Goal: Task Accomplishment & Management: Use online tool/utility

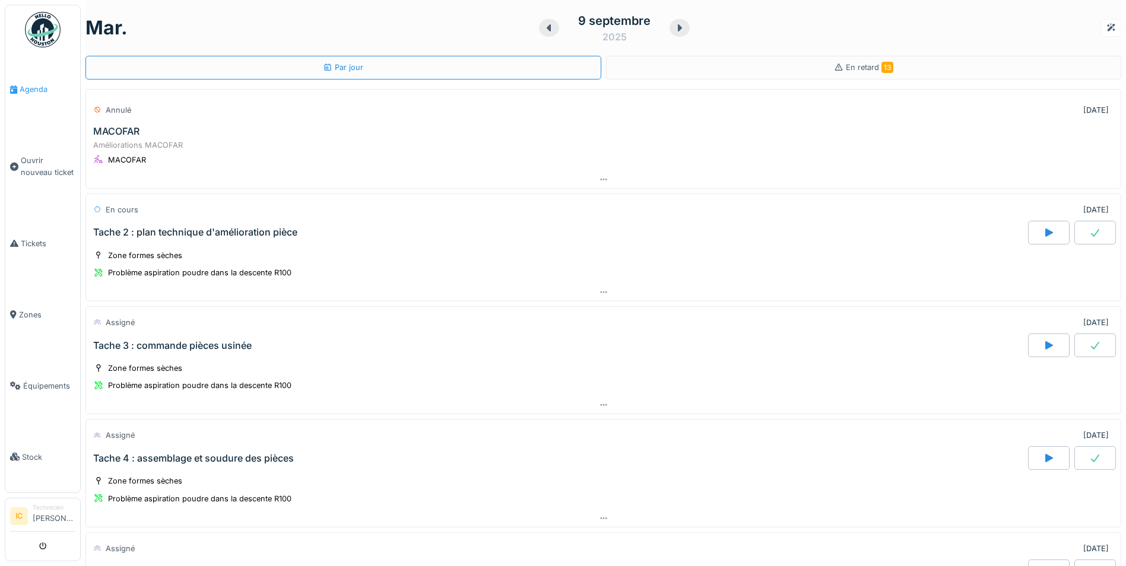
click at [40, 91] on span "Agenda" at bounding box center [48, 89] width 56 height 11
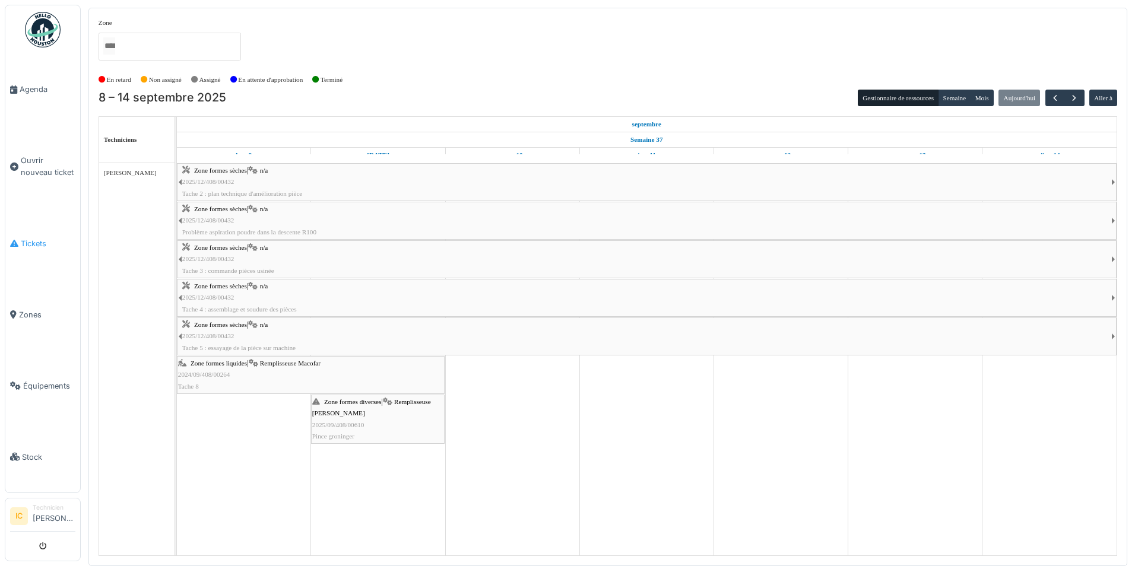
click at [29, 241] on span "Tickets" at bounding box center [48, 243] width 55 height 11
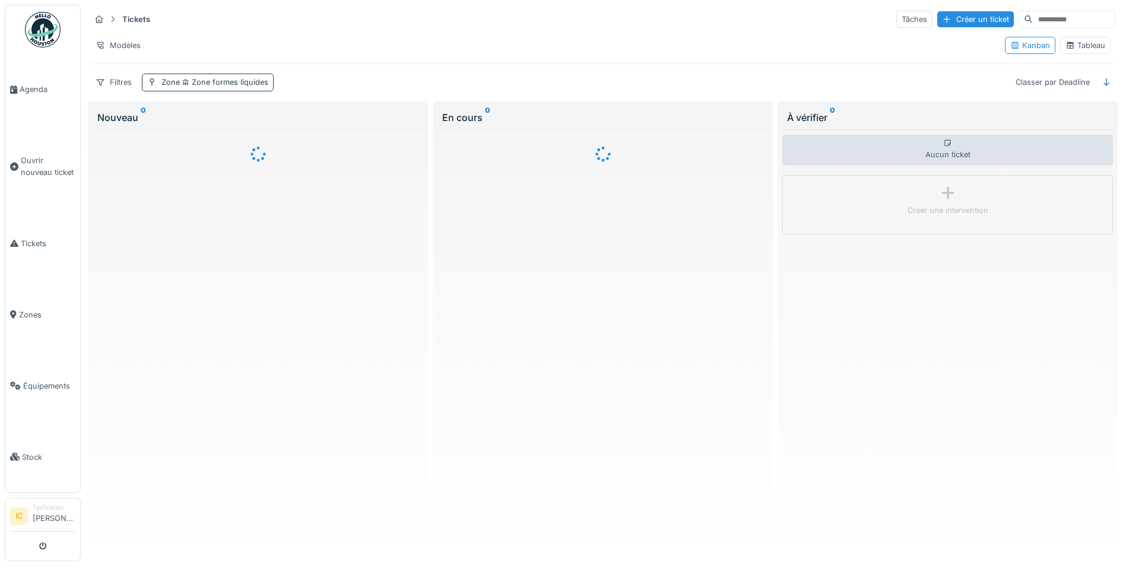
click at [217, 81] on span "Zone formes liquides" at bounding box center [224, 82] width 88 height 9
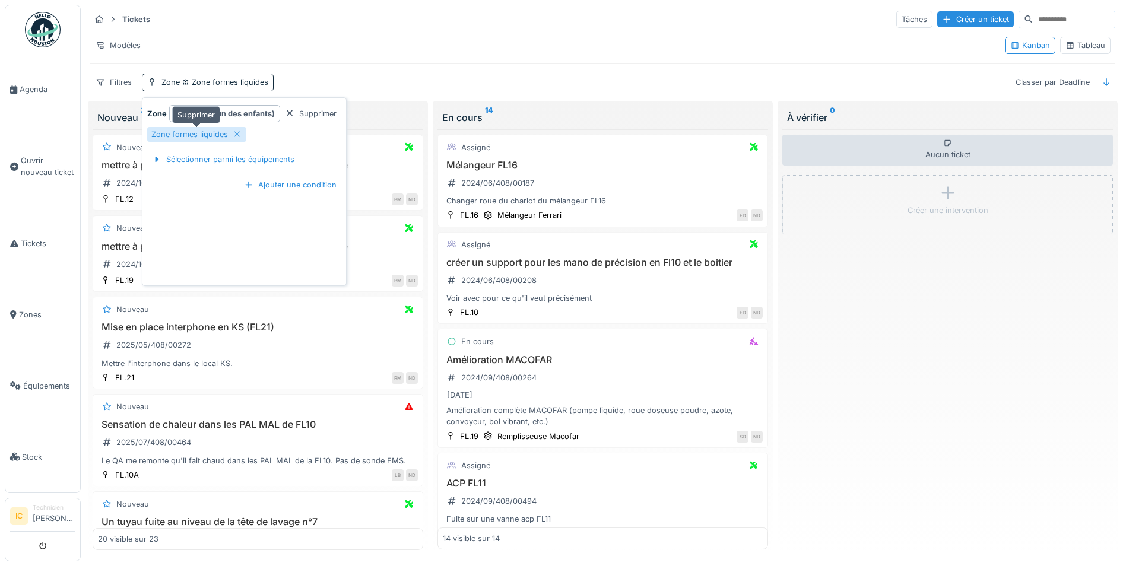
click at [233, 132] on icon at bounding box center [237, 135] width 9 height 8
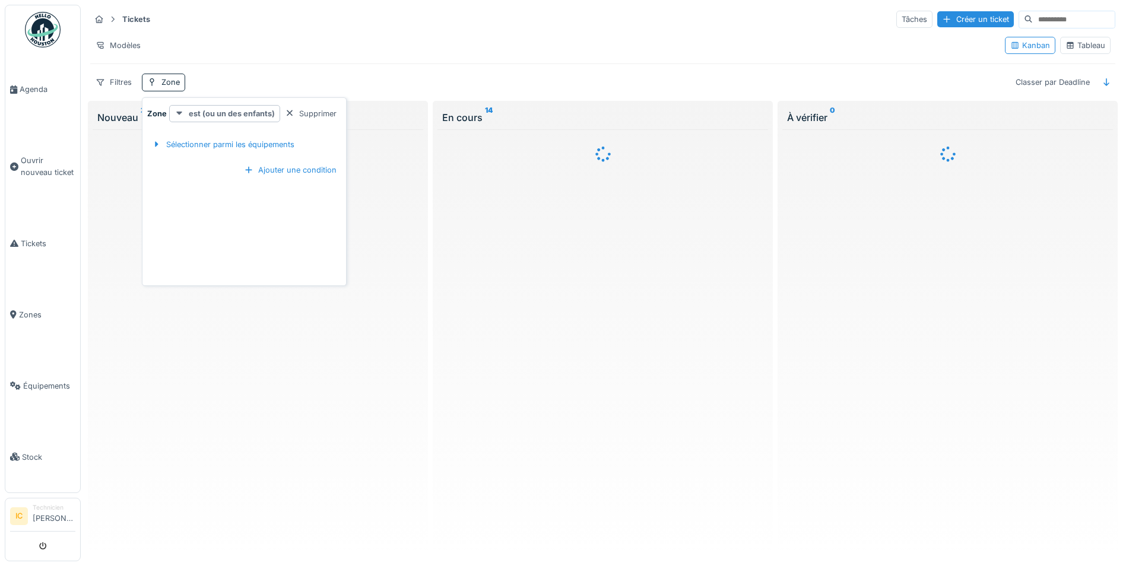
click at [261, 111] on strong "est (ou un des enfants)" at bounding box center [232, 113] width 86 height 11
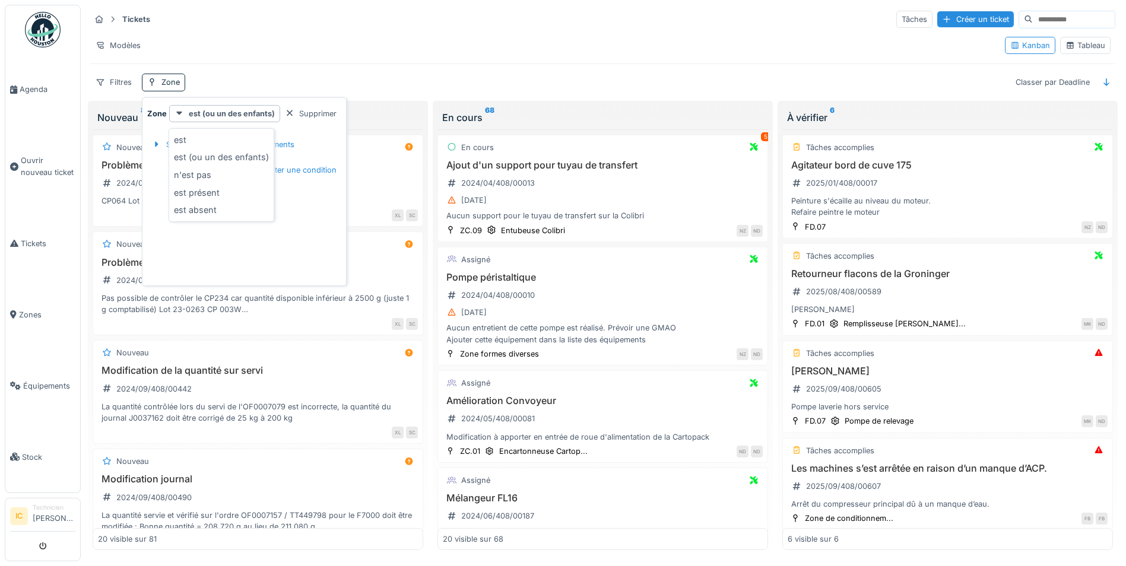
click at [293, 260] on div "Zone est (ou un des enfants) Supprimer Sélectionner parmi les équipements Ajout…" at bounding box center [244, 194] width 199 height 178
click at [216, 146] on div "Sélectionner parmi les équipements" at bounding box center [223, 145] width 152 height 16
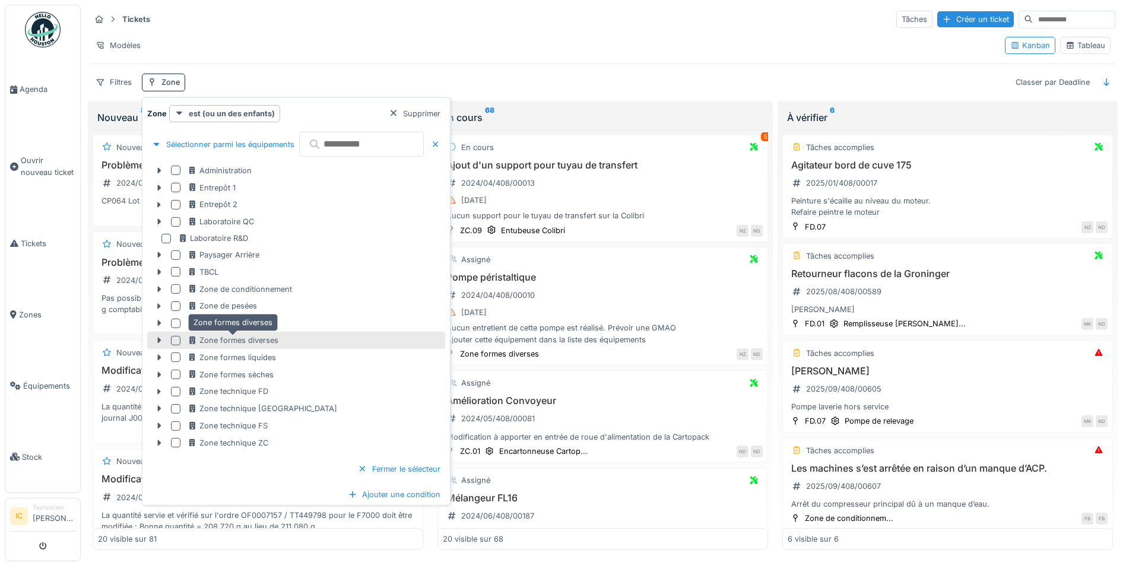
click at [224, 341] on div "Zone formes diverses" at bounding box center [233, 340] width 91 height 11
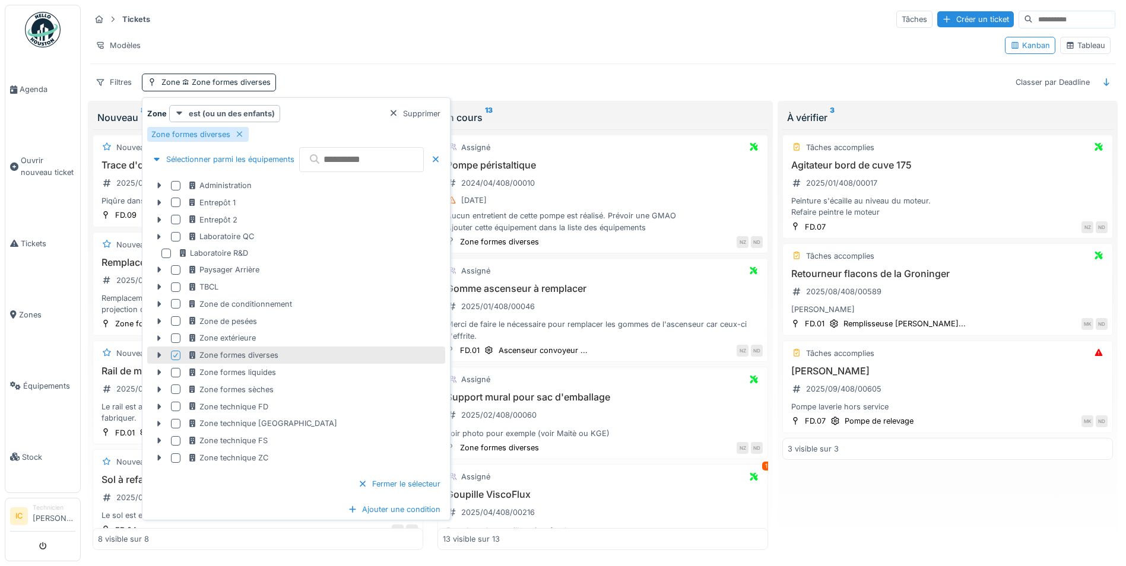
click at [597, 89] on div "Filtres Zone Zone formes diverses Classer par Deadline" at bounding box center [602, 82] width 1025 height 17
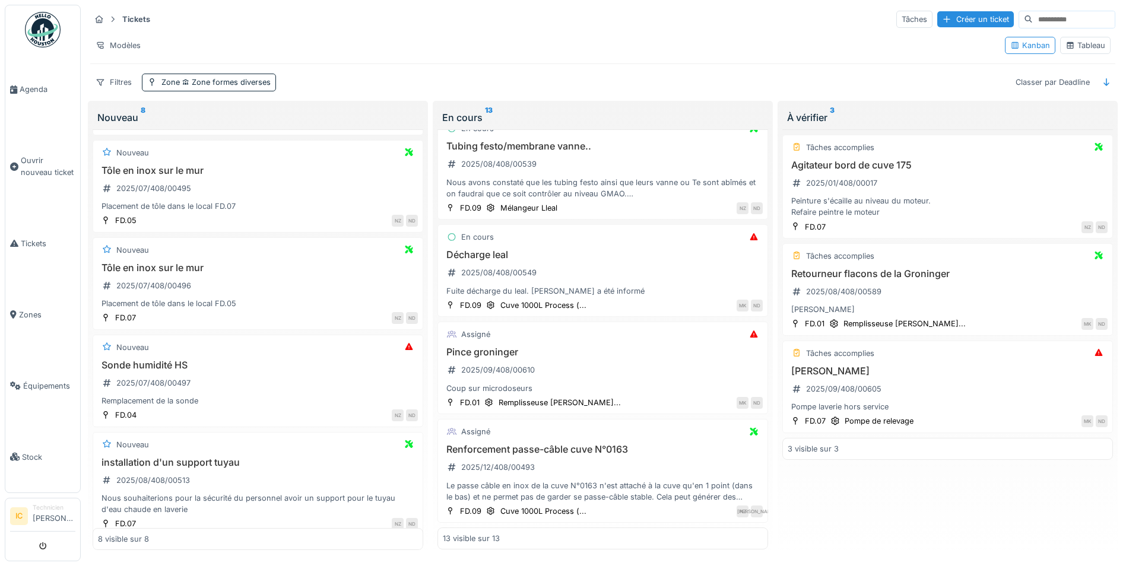
scroll to position [416, 0]
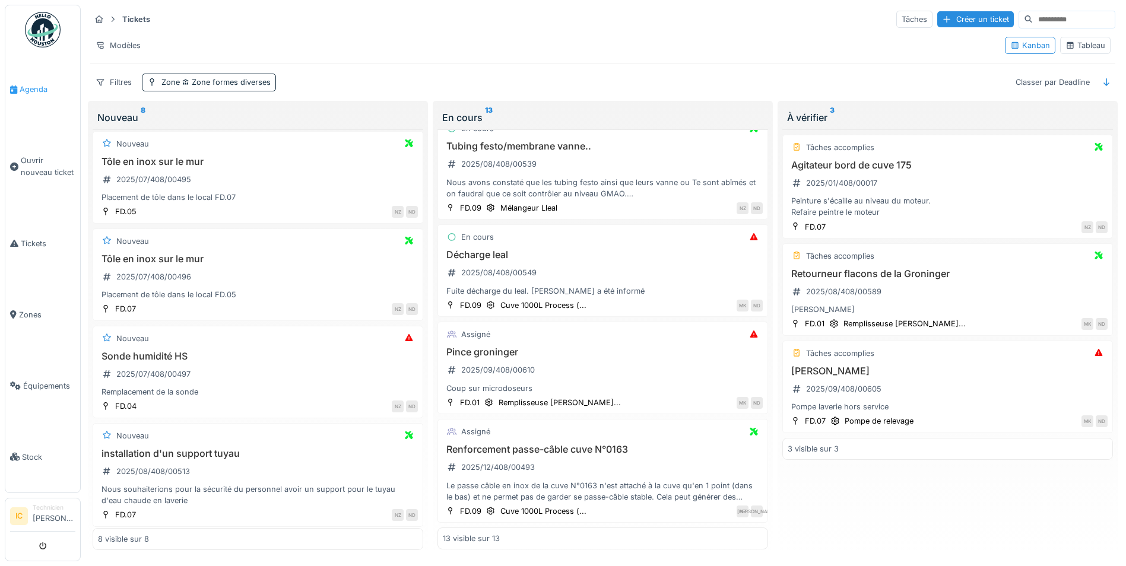
click at [28, 81] on link "Agenda" at bounding box center [42, 89] width 75 height 71
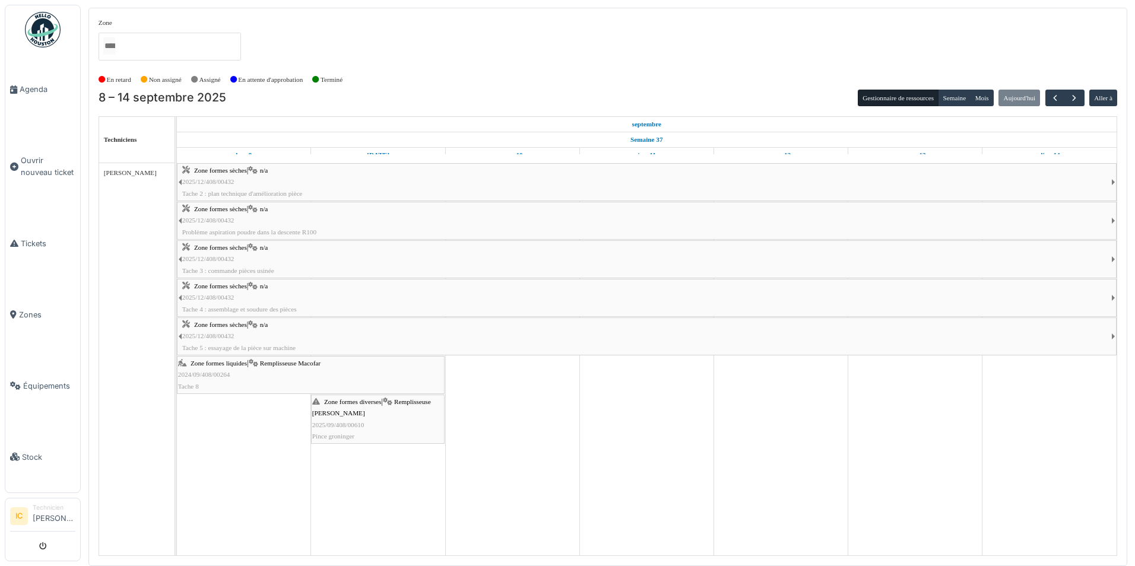
click at [338, 423] on span "2025/09/408/00610" at bounding box center [338, 425] width 52 height 7
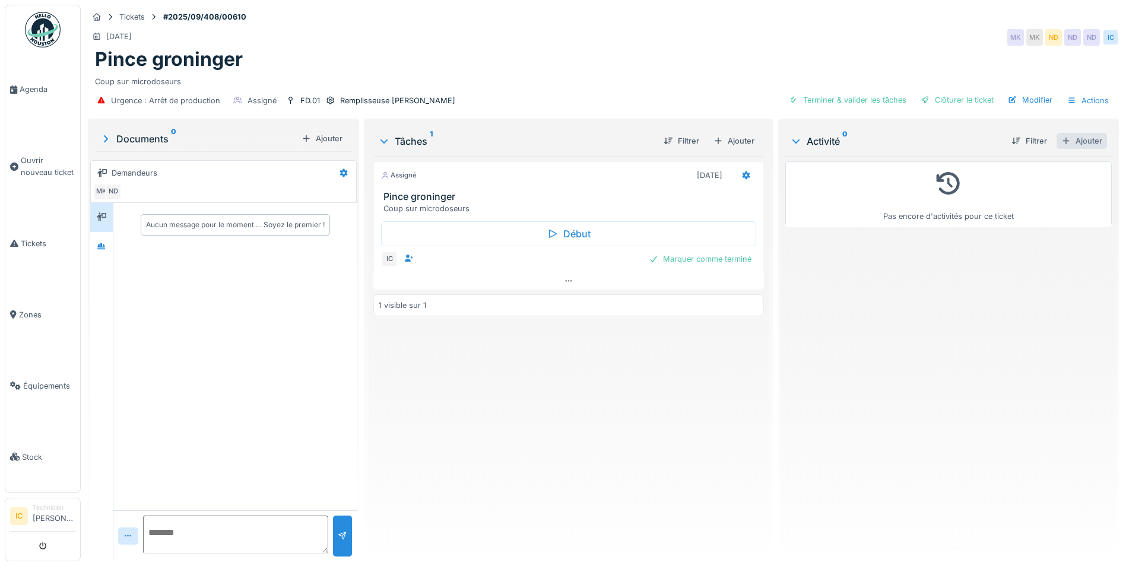
click at [1064, 141] on div "Ajouter" at bounding box center [1082, 141] width 50 height 16
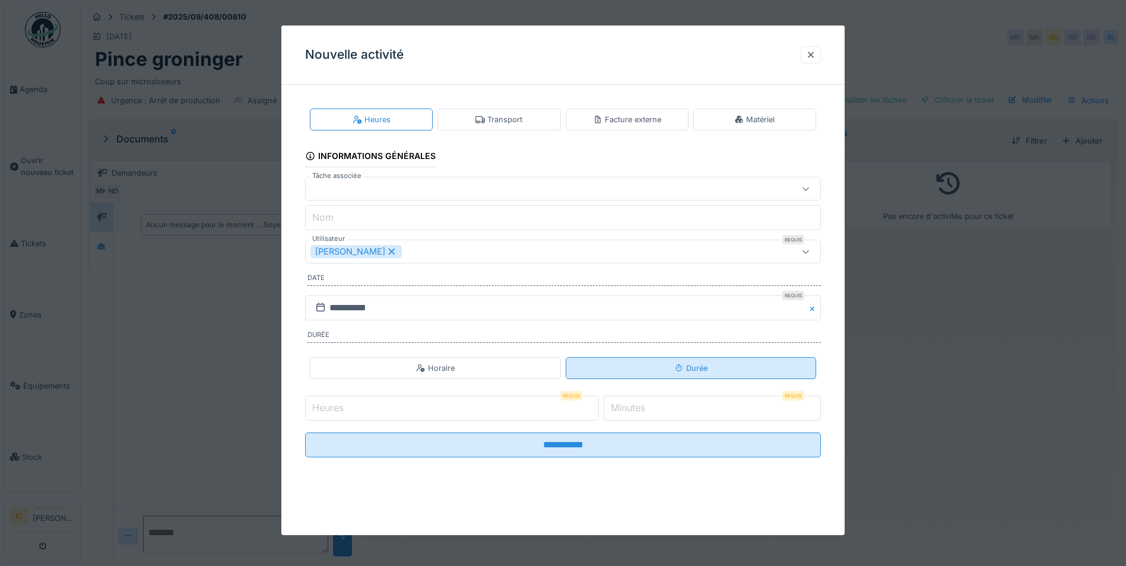
click at [703, 372] on div "Durée" at bounding box center [690, 368] width 33 height 11
drag, startPoint x: 636, startPoint y: 408, endPoint x: 644, endPoint y: 408, distance: 8.3
click at [637, 408] on label "Minutes" at bounding box center [628, 408] width 39 height 14
click at [637, 408] on input "*" at bounding box center [712, 408] width 217 height 25
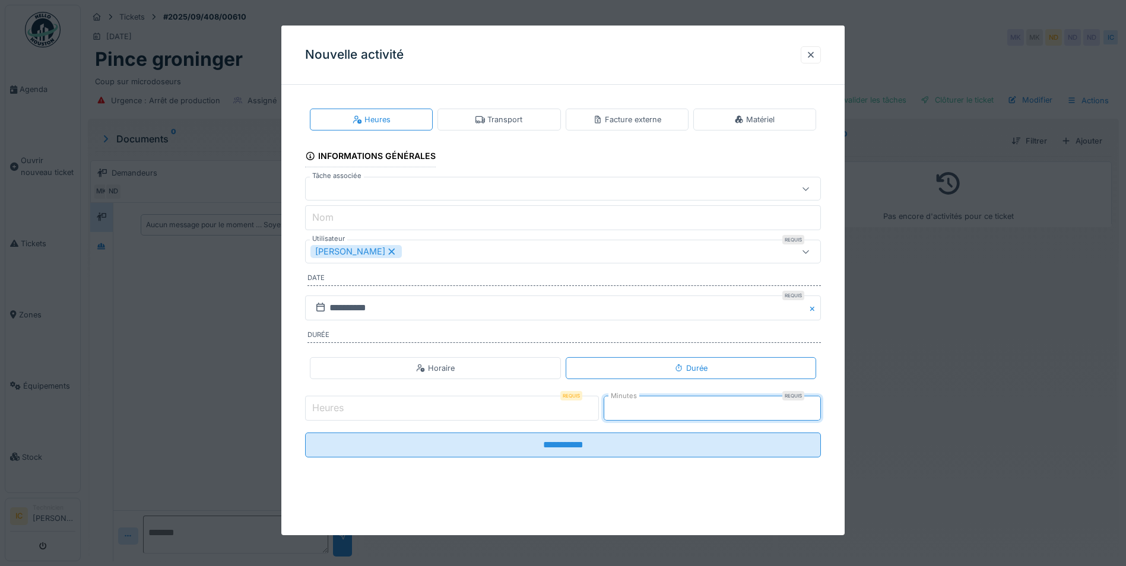
type input "**"
click at [492, 406] on input "Heures" at bounding box center [452, 408] width 294 height 25
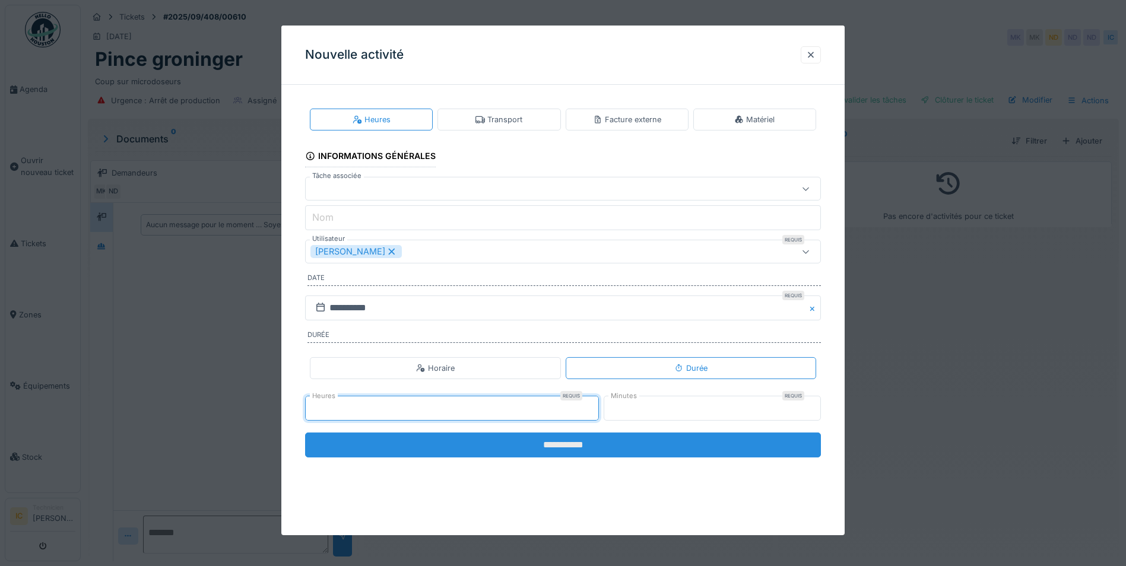
type input "*"
click at [564, 443] on input "**********" at bounding box center [563, 445] width 516 height 25
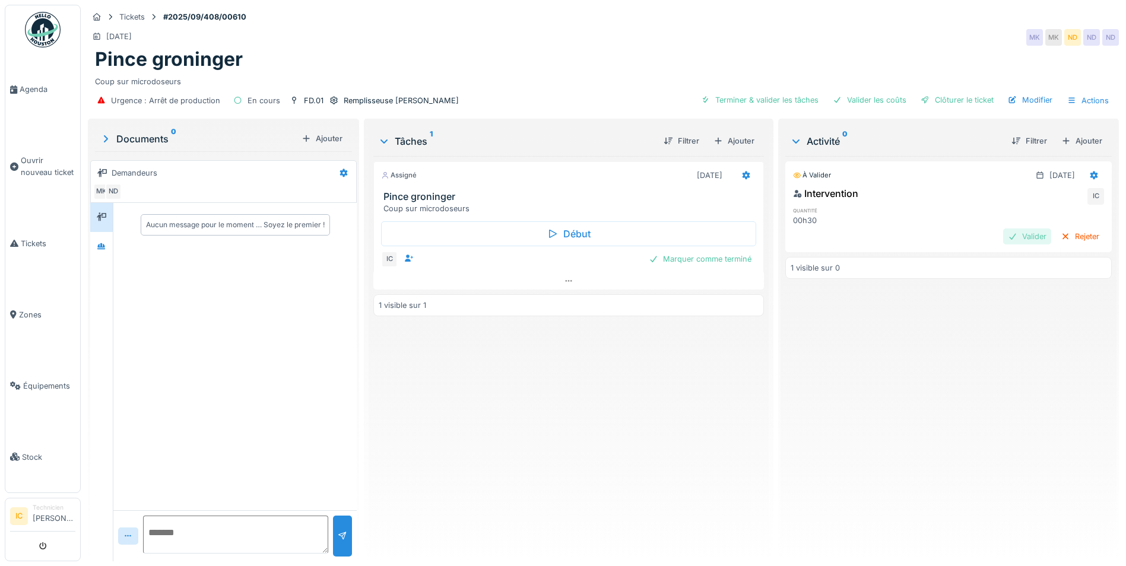
click at [1008, 232] on div "Valider" at bounding box center [1027, 237] width 48 height 16
click at [959, 98] on div "Clôturer le ticket" at bounding box center [957, 100] width 83 height 16
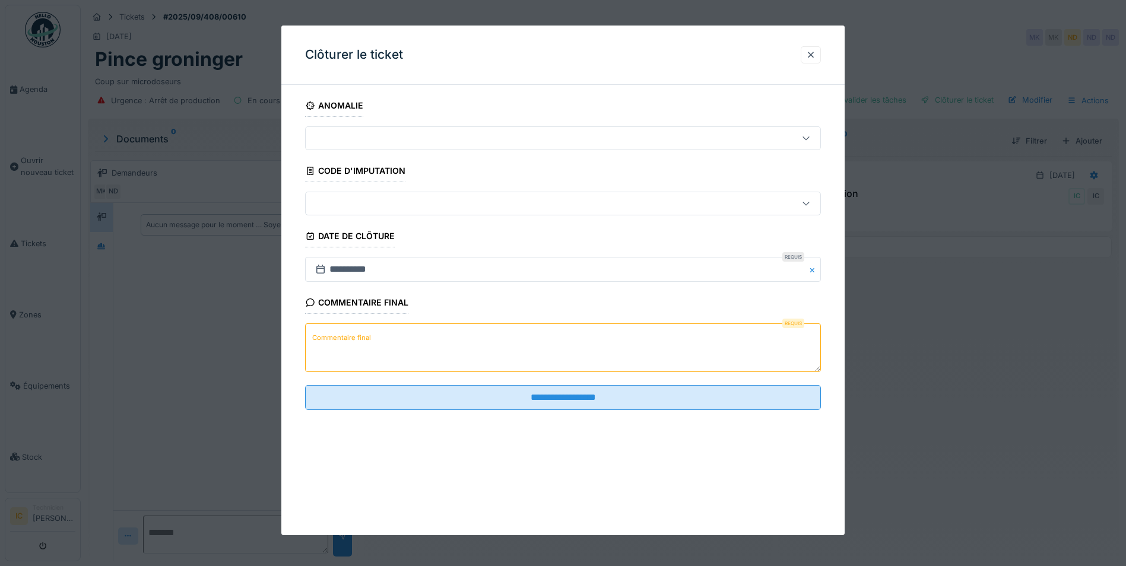
click at [370, 340] on label "Commentaire final" at bounding box center [342, 338] width 64 height 15
click at [370, 340] on textarea "Commentaire final" at bounding box center [563, 348] width 516 height 49
type textarea "*"
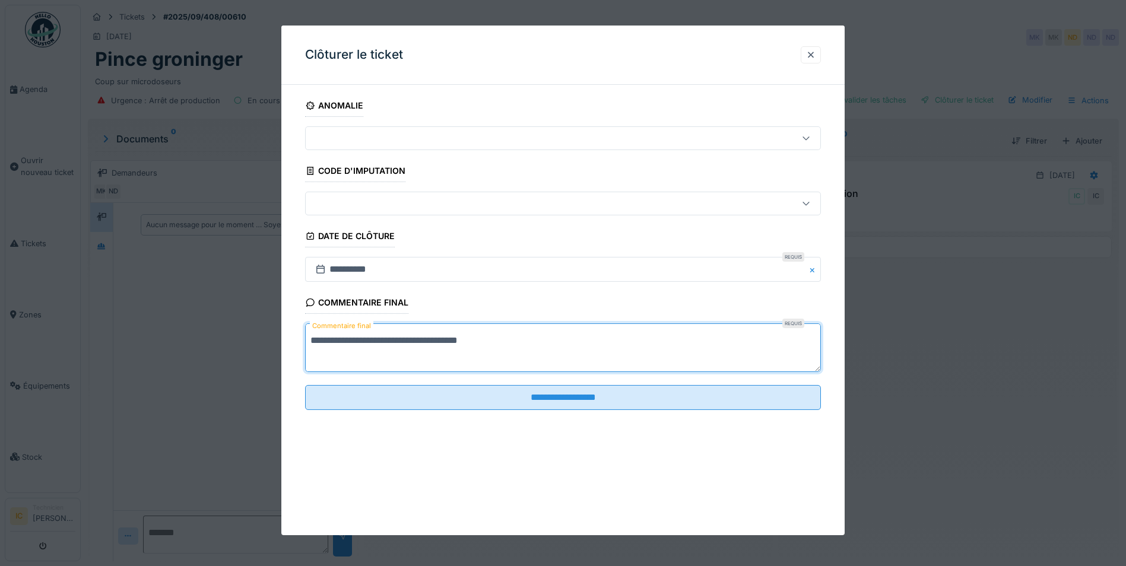
click at [492, 339] on textarea "**********" at bounding box center [563, 348] width 516 height 49
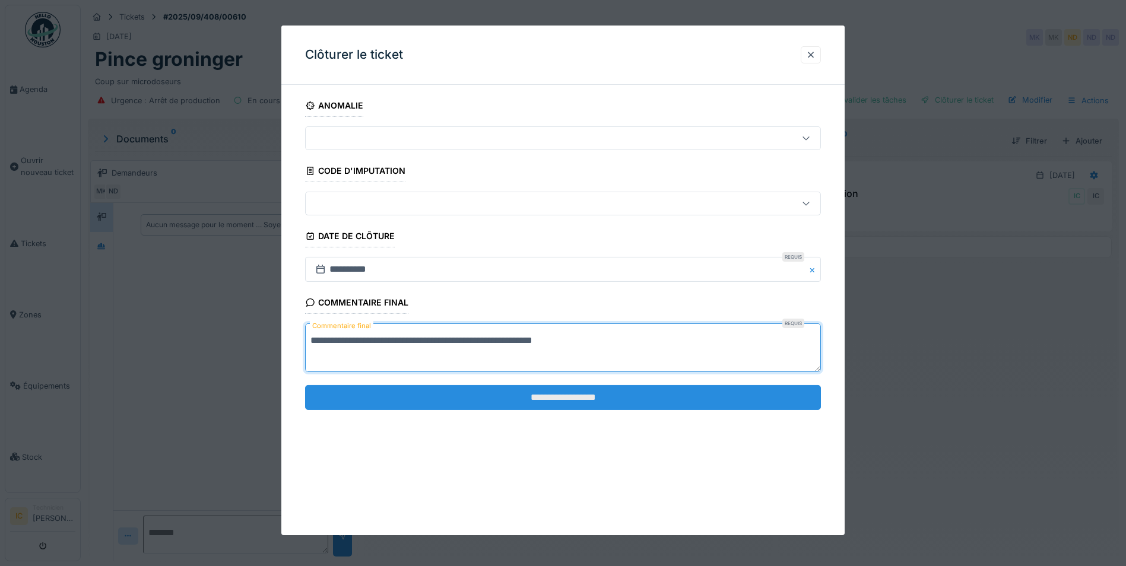
type textarea "**********"
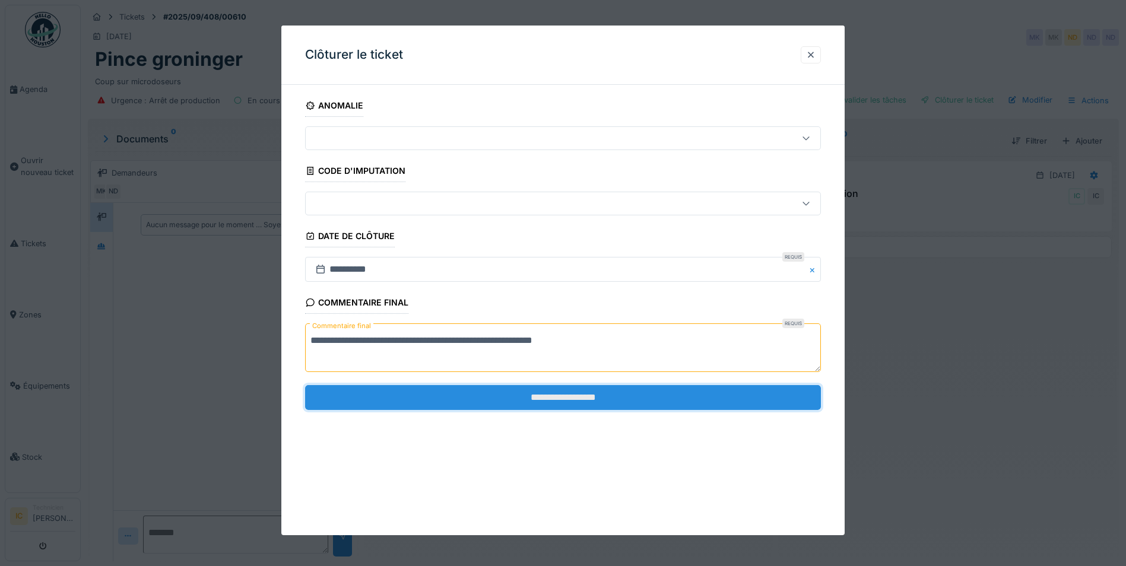
click at [556, 403] on input "**********" at bounding box center [563, 397] width 516 height 25
